Goal: Check status: Check status

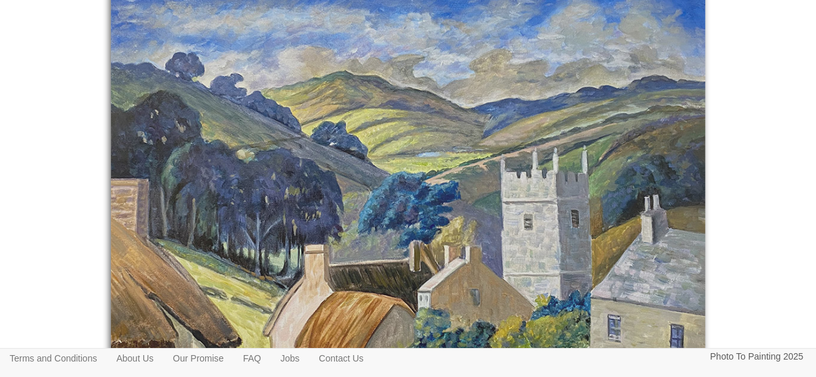
scroll to position [298, 0]
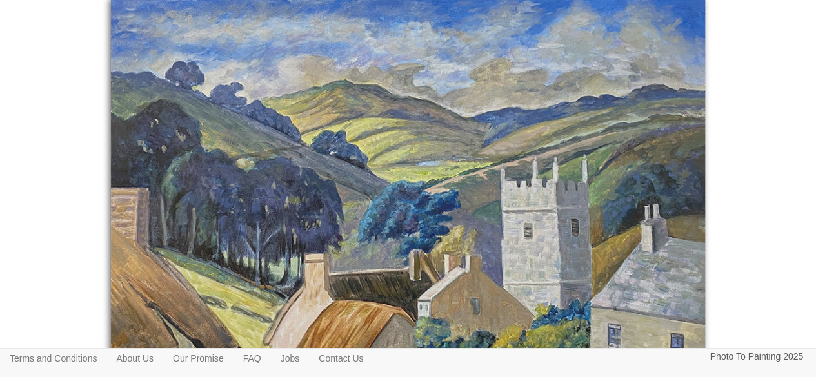
click at [350, 261] on img at bounding box center [408, 253] width 595 height 510
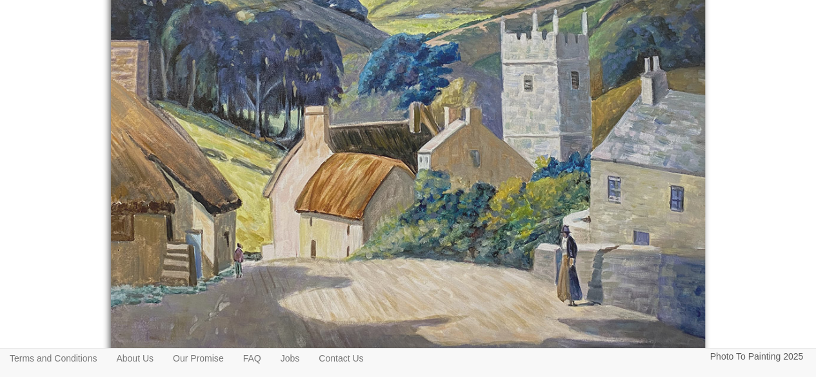
scroll to position [446, 0]
click at [506, 197] on img at bounding box center [408, 105] width 595 height 510
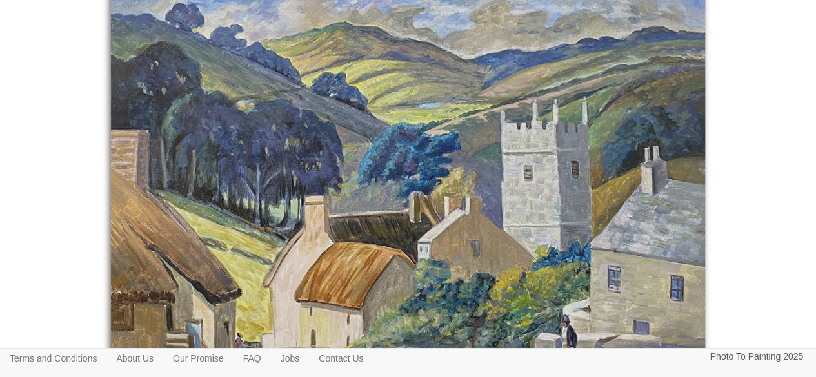
scroll to position [357, 0]
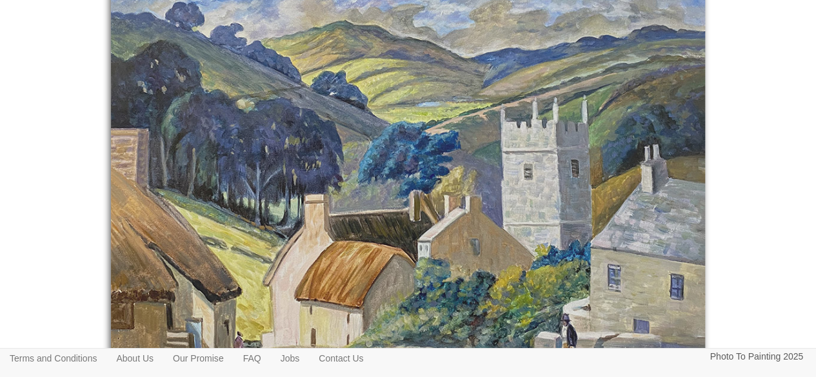
click at [709, 75] on div "Your painting" at bounding box center [408, 181] width 680 height 535
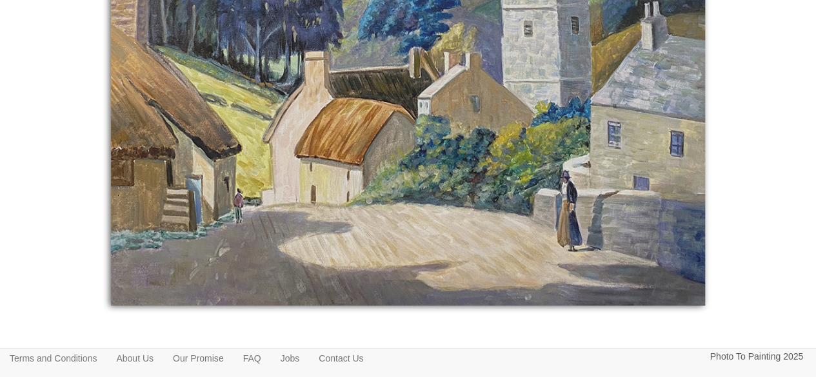
scroll to position [501, 0]
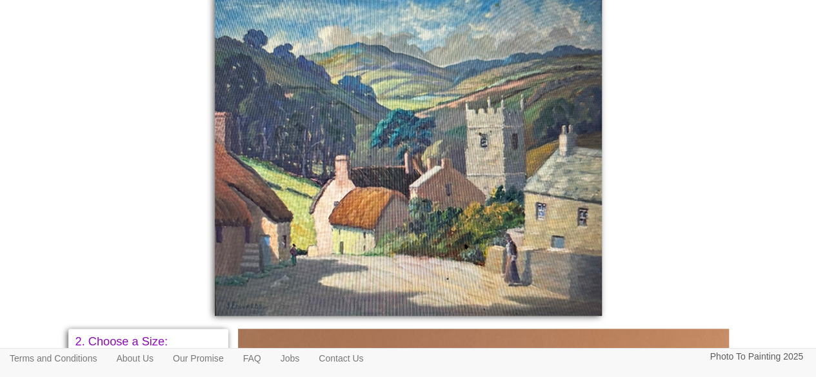
scroll to position [368, 0]
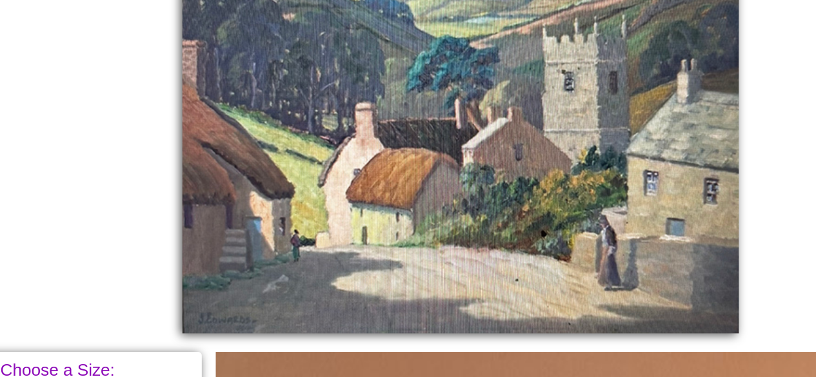
scroll to position [383, 0]
